Goal: Browse casually: Explore the website without a specific task or goal

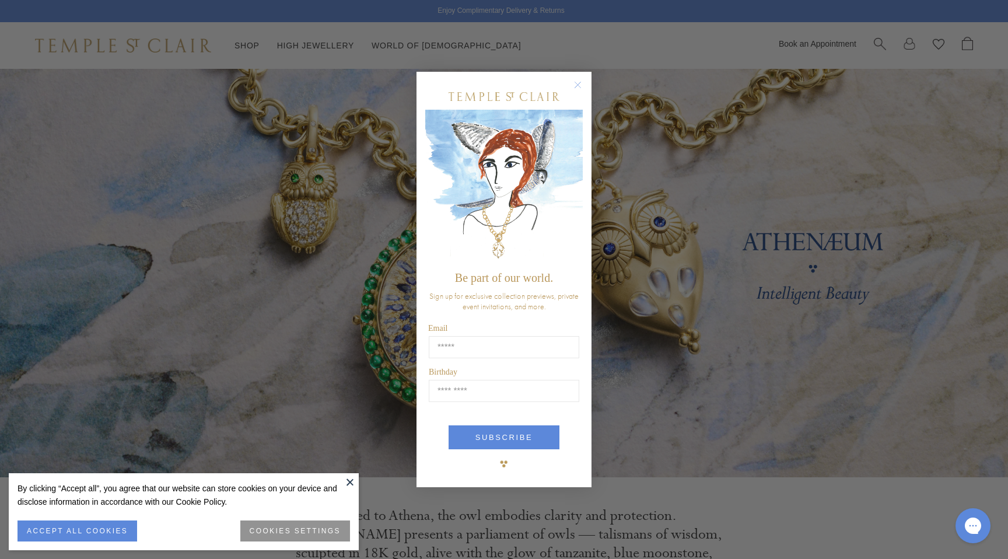
click at [578, 86] on circle "Close dialog" at bounding box center [578, 85] width 14 height 14
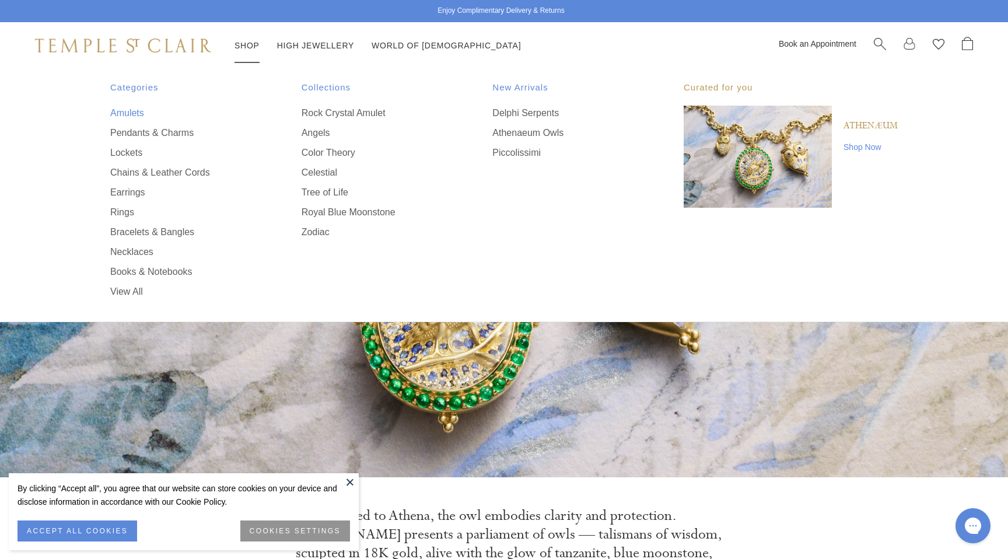
click at [129, 111] on link "Amulets" at bounding box center [182, 113] width 145 height 13
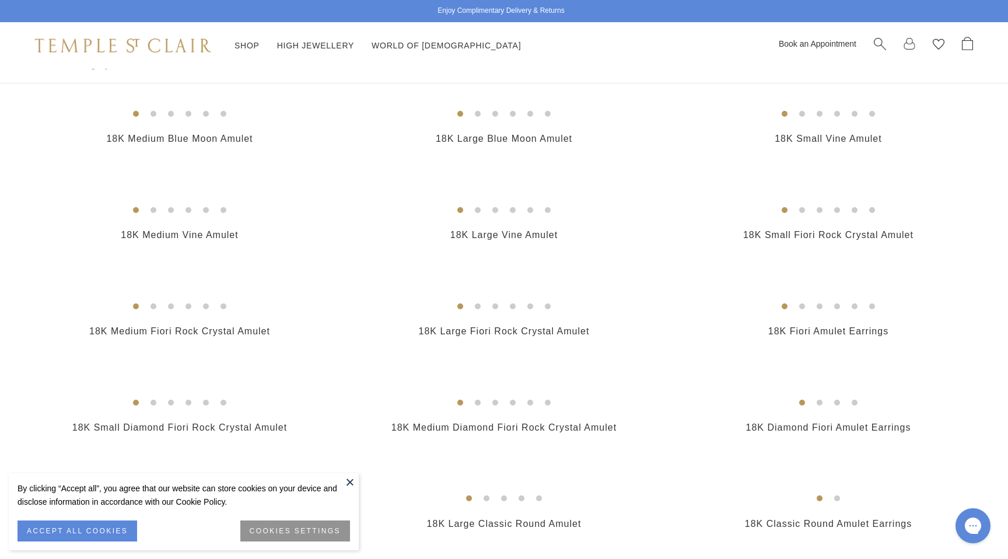
scroll to position [372, 0]
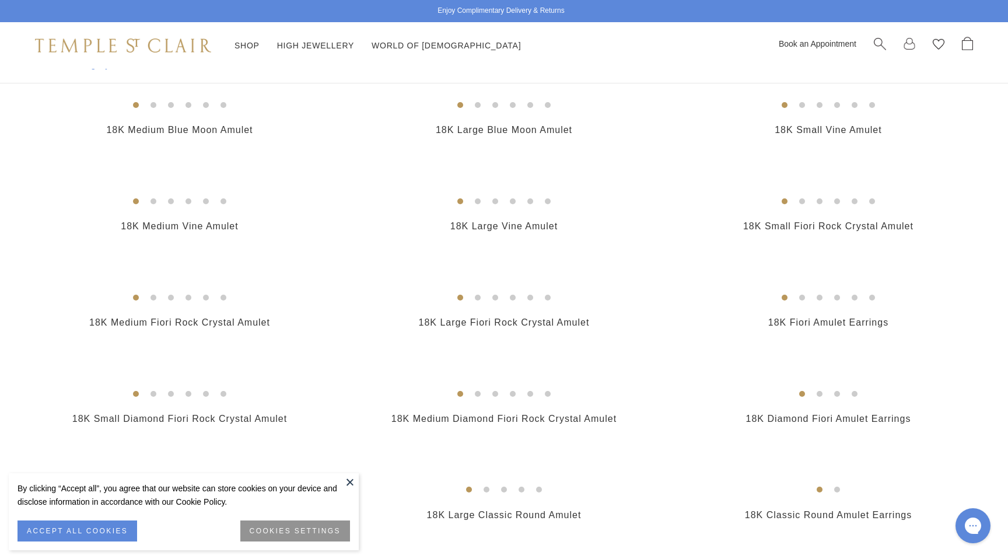
click at [257, 41] on h2 "18K Small Serpent Amulet" at bounding box center [179, 34] width 301 height 13
copy div "18K Small Serpent Amulet"
click at [337, 57] on div "18K Medium Serpent Amulet $11,500" at bounding box center [492, 26] width 324 height 61
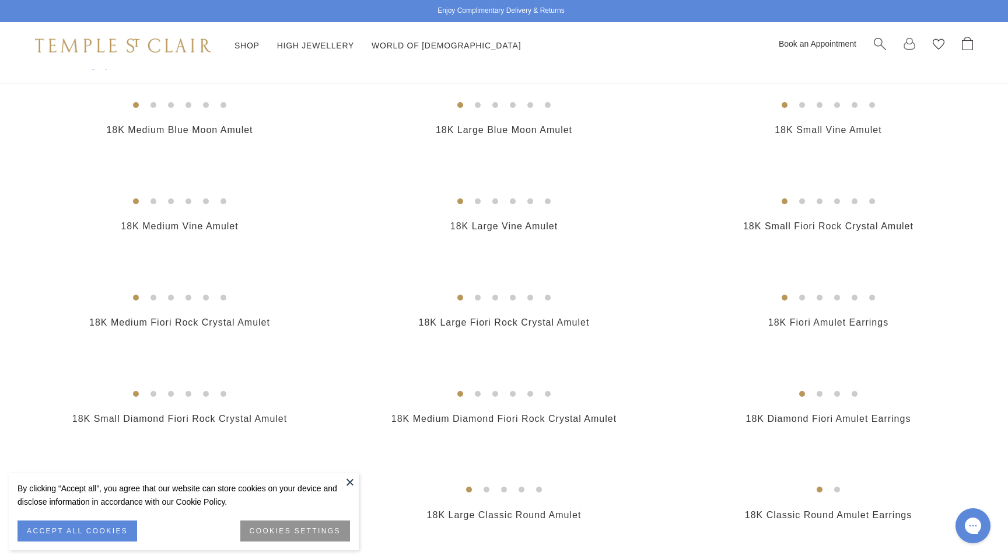
click at [263, 41] on h2 "18K Small Serpent Amulet" at bounding box center [179, 34] width 301 height 13
copy div "18K Small Serpent Amulet"
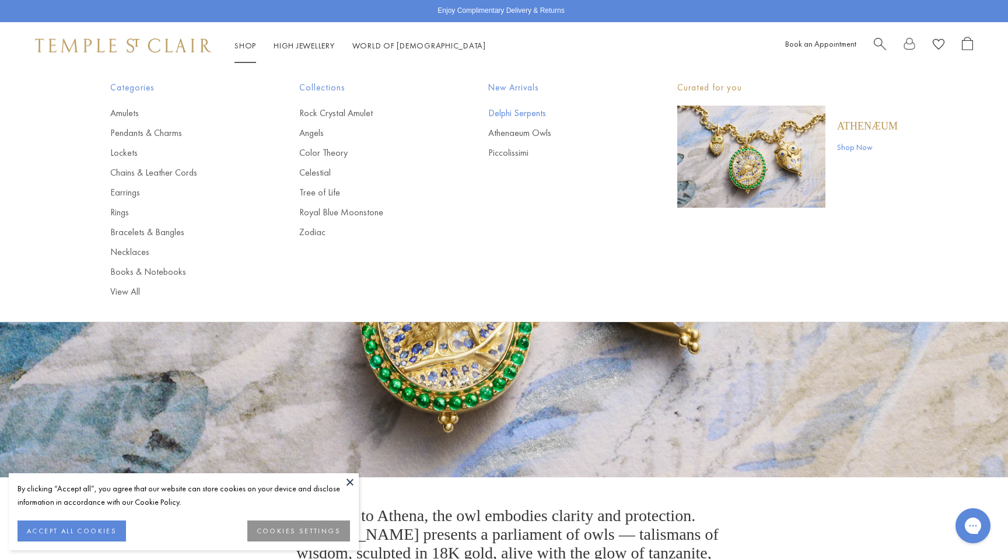
click at [515, 110] on link "Delphi Serpents" at bounding box center [559, 113] width 142 height 13
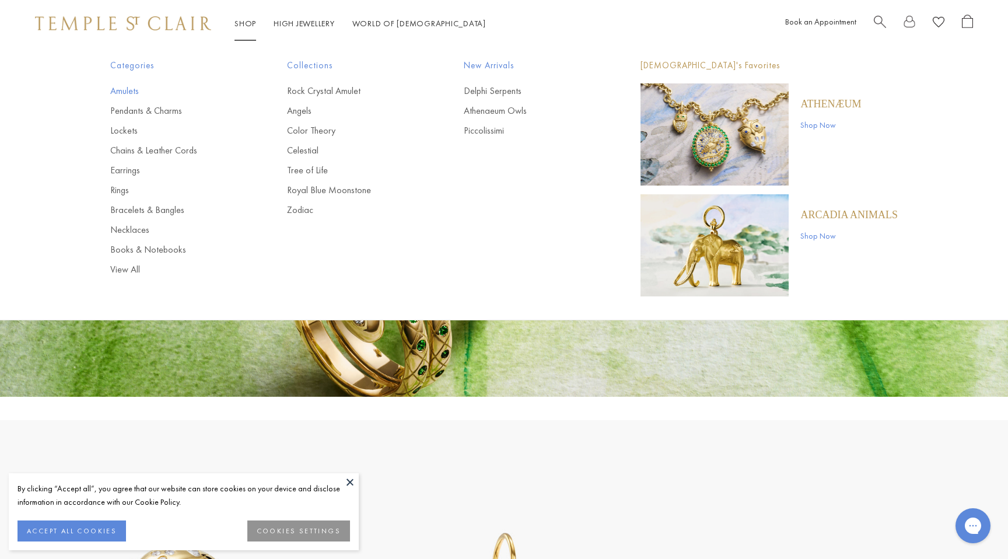
click at [139, 93] on link "Amulets" at bounding box center [175, 91] width 130 height 13
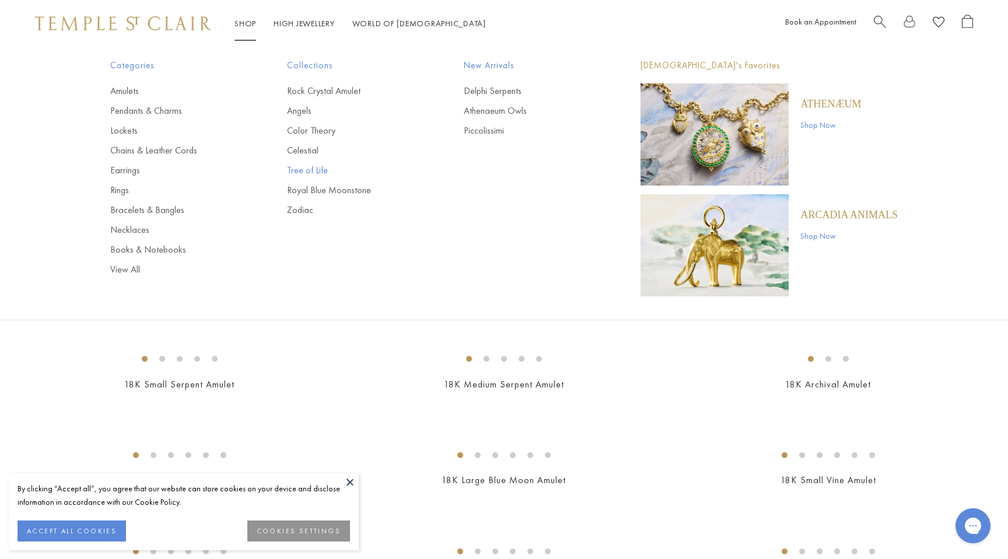
click at [309, 172] on link "Tree of Life" at bounding box center [352, 170] width 130 height 13
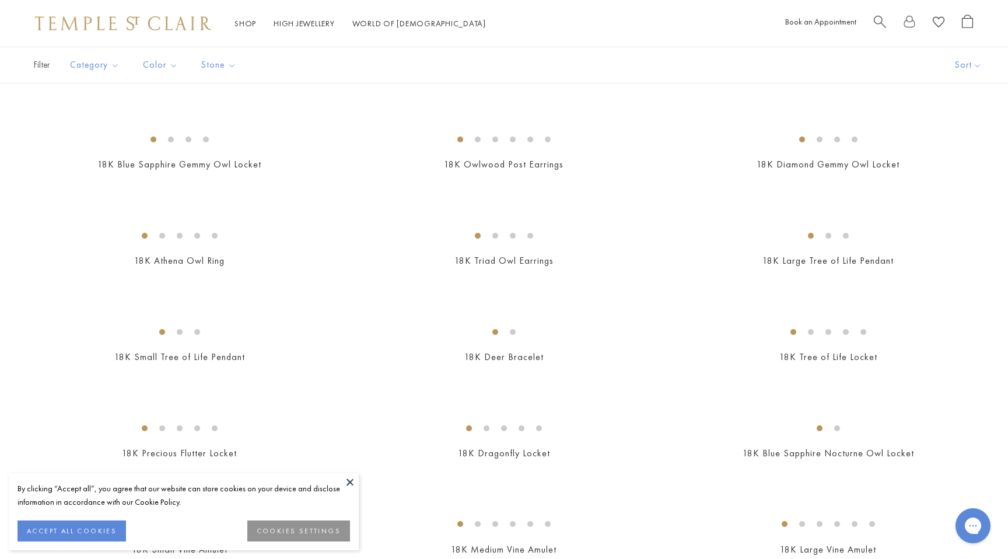
scroll to position [408, 0]
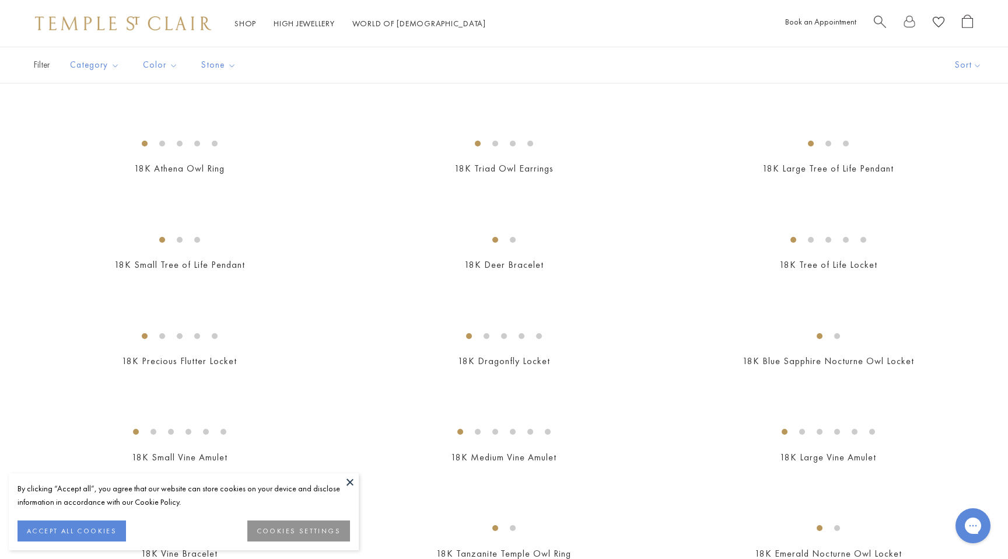
copy div "18K Owlwood Earrings"
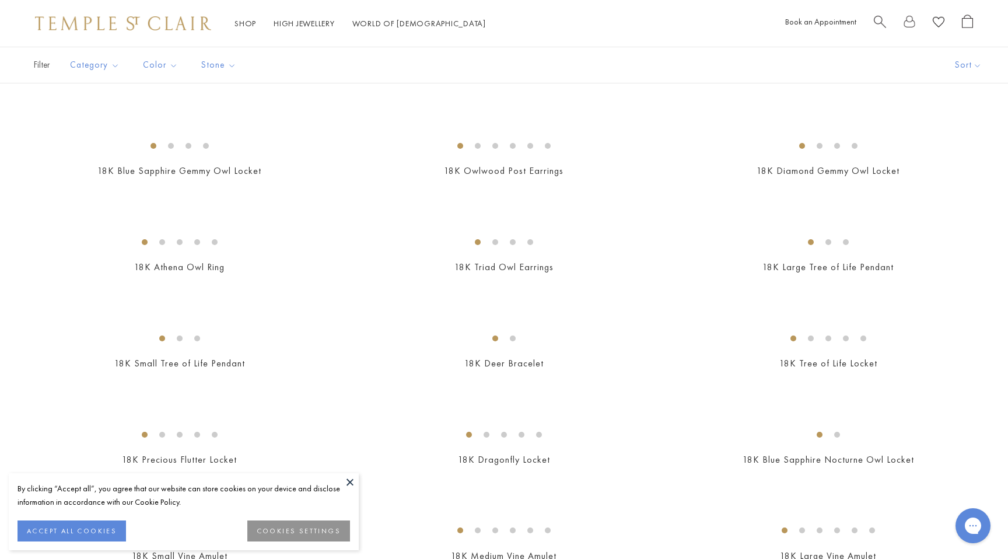
scroll to position [258, 0]
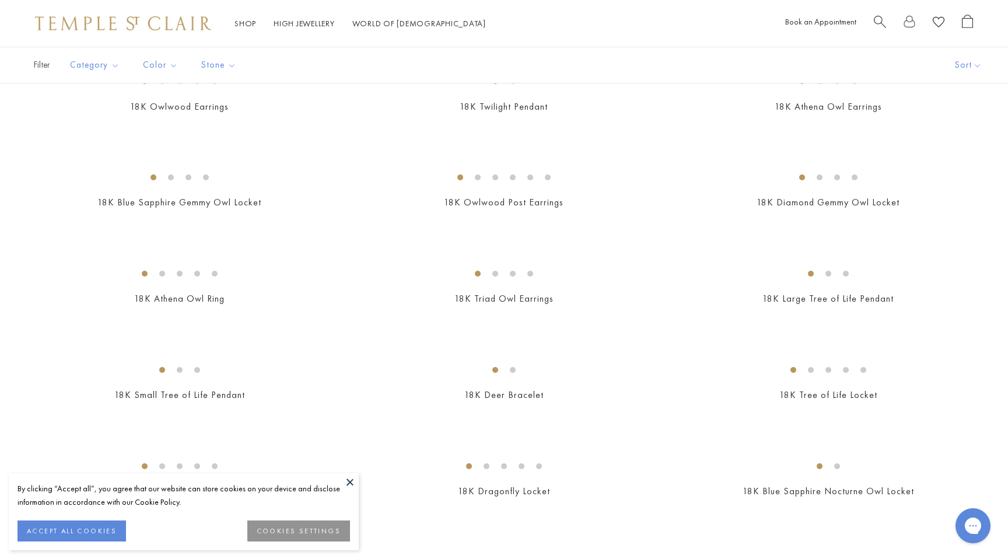
scroll to position [290, 0]
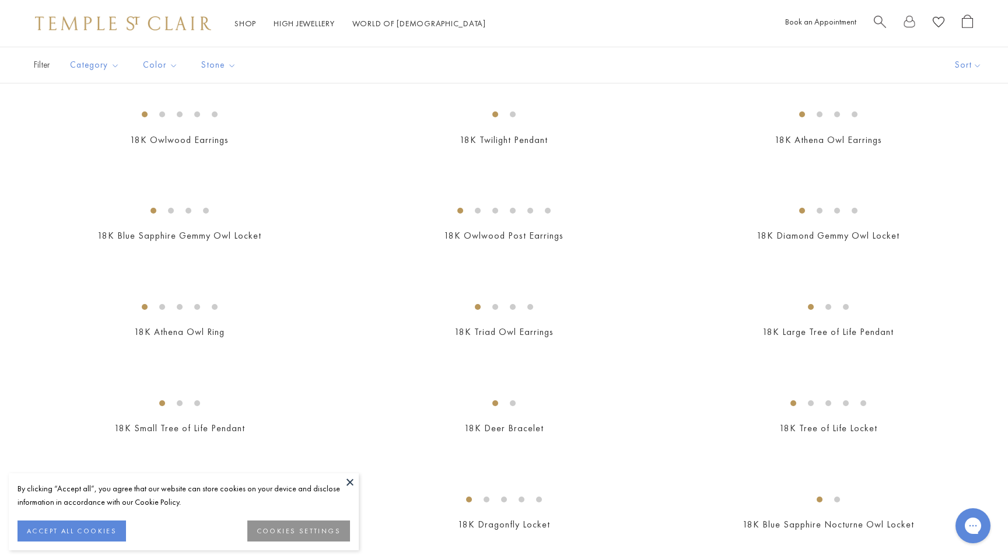
scroll to position [244, 0]
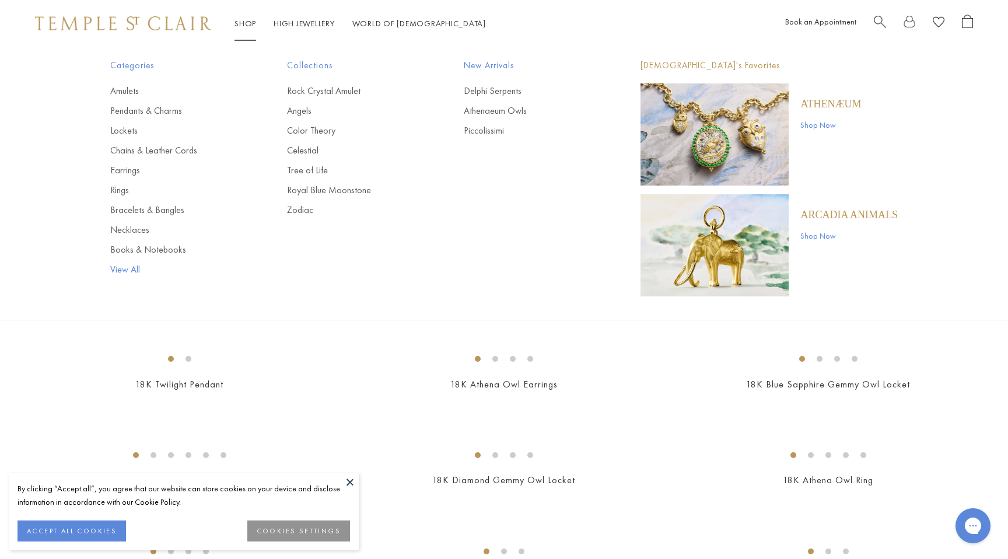
click at [129, 271] on link "View All" at bounding box center [175, 269] width 130 height 13
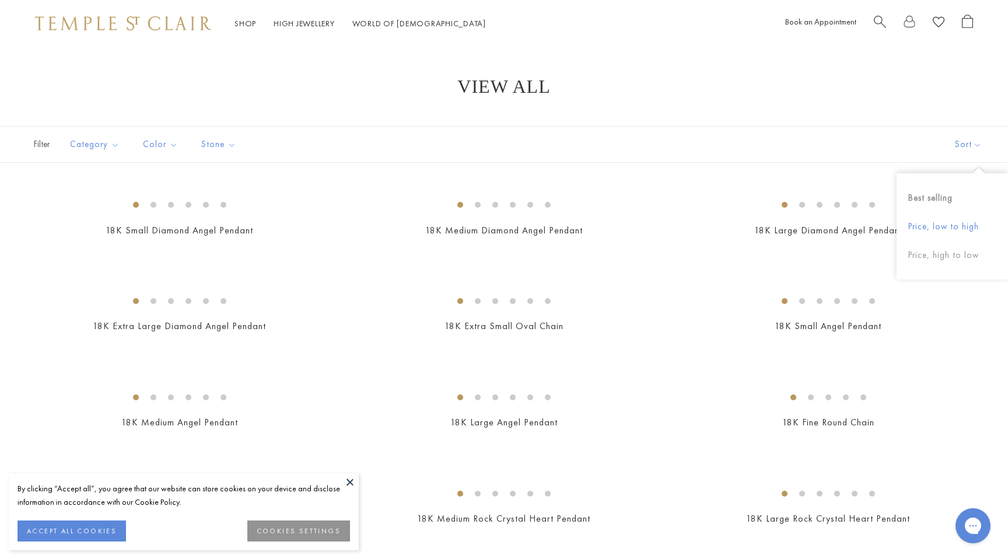
drag, startPoint x: 967, startPoint y: 141, endPoint x: 919, endPoint y: 239, distance: 109.0
click at [947, 249] on button "Price, high to low" at bounding box center [952, 255] width 111 height 29
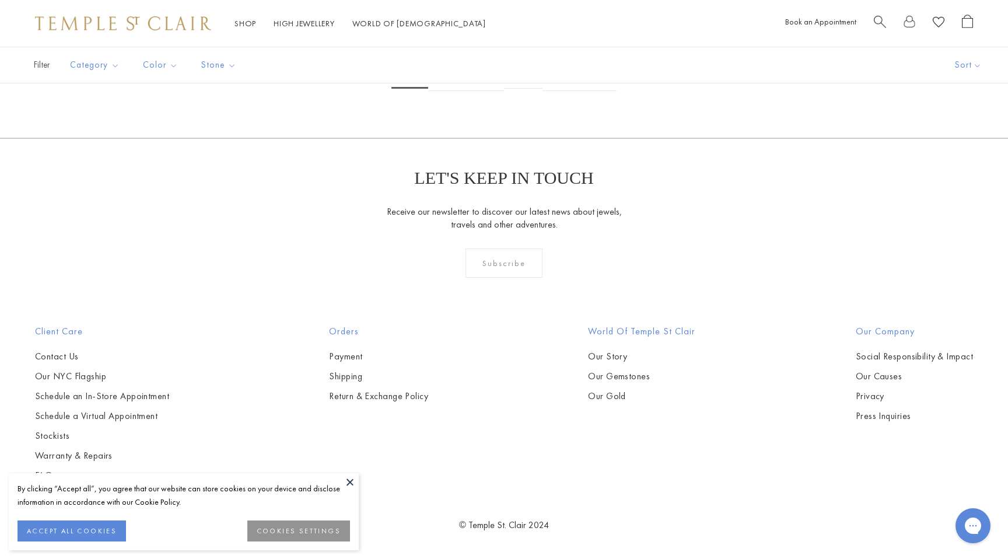
scroll to position [5918, 0]
click at [446, 91] on link "2" at bounding box center [447, 75] width 38 height 32
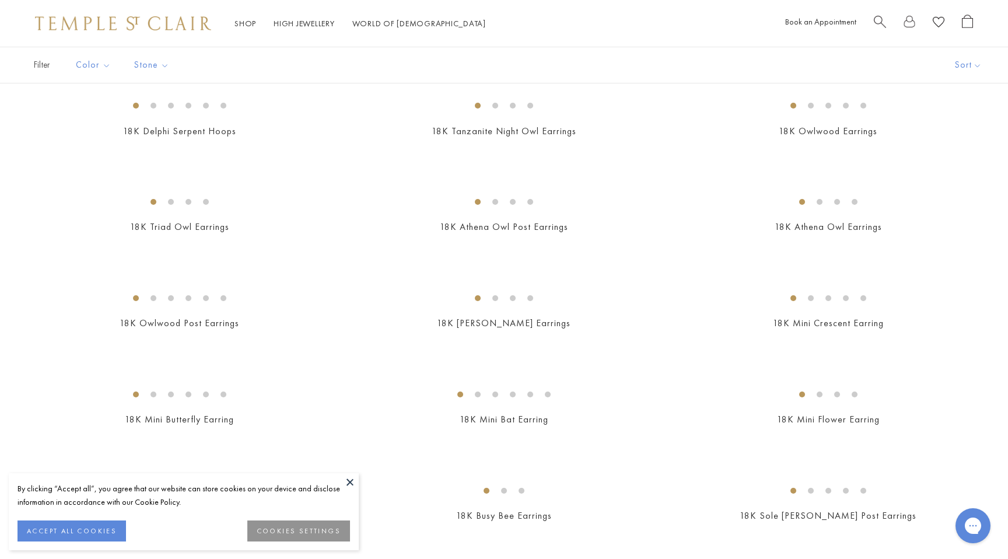
scroll to position [100, 0]
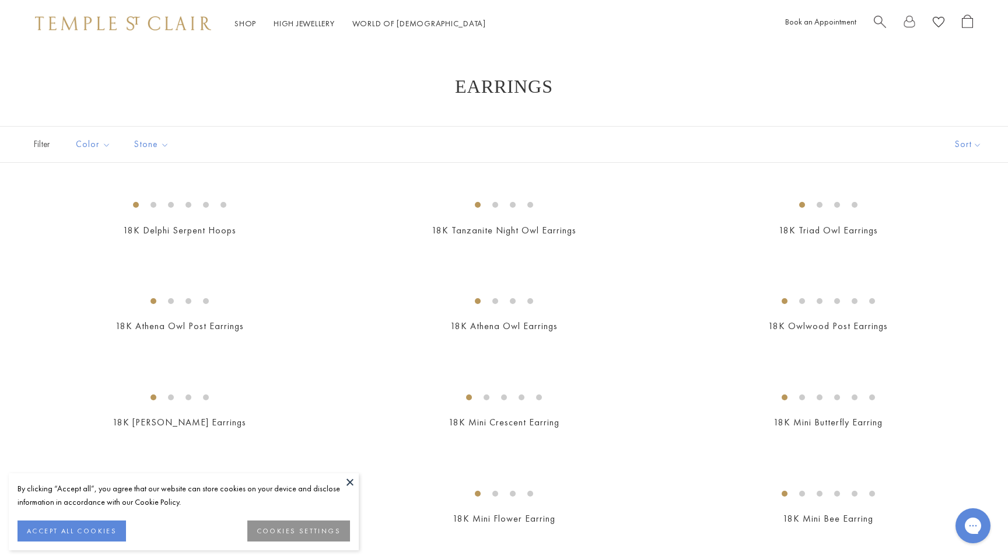
click at [111, 22] on img at bounding box center [123, 23] width 176 height 14
